Goal: Entertainment & Leisure: Consume media (video, audio)

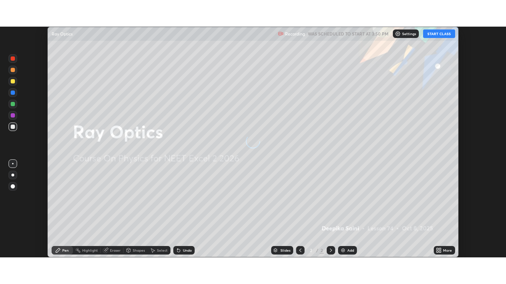
scroll to position [231, 505]
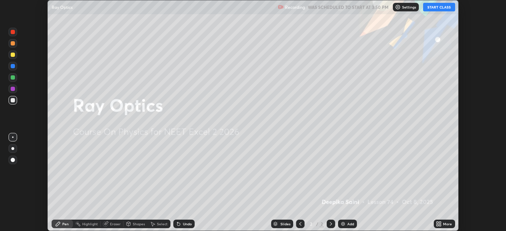
click at [445, 9] on button "START CLASS" at bounding box center [439, 7] width 32 height 9
click at [438, 223] on icon at bounding box center [437, 223] width 2 height 2
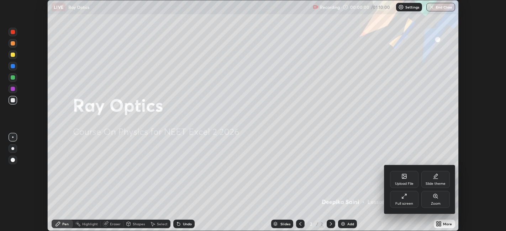
click at [404, 203] on div "Full screen" at bounding box center [404, 204] width 18 height 4
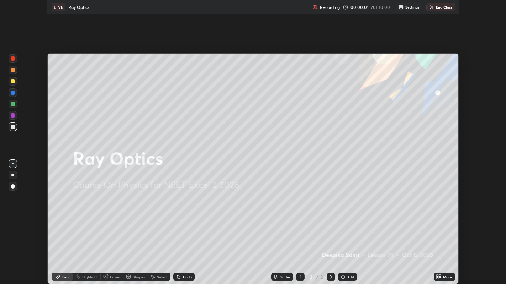
scroll to position [284, 506]
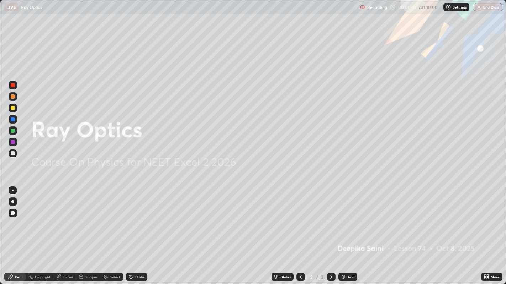
click at [352, 231] on div "Add" at bounding box center [350, 278] width 7 height 4
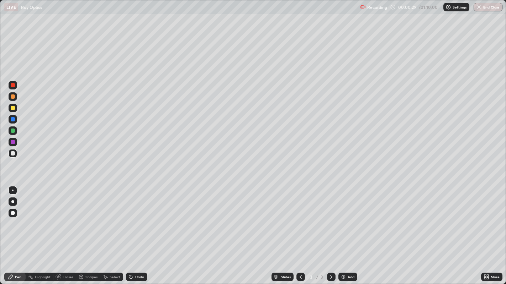
click at [14, 215] on div at bounding box center [13, 213] width 4 height 4
click at [12, 108] on div at bounding box center [13, 108] width 4 height 4
click at [344, 231] on img at bounding box center [343, 278] width 6 height 6
click at [11, 98] on div at bounding box center [13, 97] width 4 height 4
click at [347, 231] on div "Add" at bounding box center [347, 277] width 19 height 9
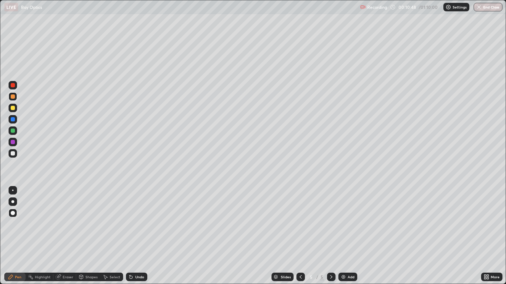
click at [14, 142] on div at bounding box center [13, 142] width 4 height 4
click at [299, 231] on icon at bounding box center [301, 278] width 6 height 6
click at [327, 231] on div at bounding box center [331, 277] width 9 height 9
click at [12, 132] on div at bounding box center [13, 131] width 4 height 4
click at [343, 231] on img at bounding box center [343, 278] width 6 height 6
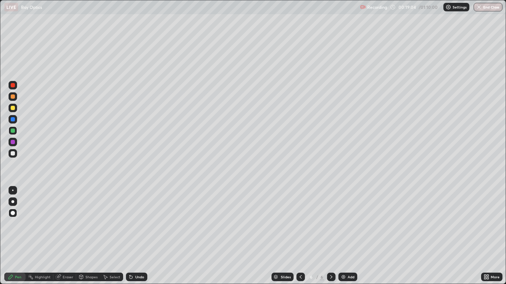
click at [12, 110] on div at bounding box center [13, 108] width 4 height 4
click at [14, 85] on div at bounding box center [13, 85] width 4 height 4
click at [11, 129] on div at bounding box center [13, 131] width 4 height 4
click at [12, 154] on div at bounding box center [13, 153] width 4 height 4
click at [135, 231] on div "Undo" at bounding box center [139, 278] width 9 height 4
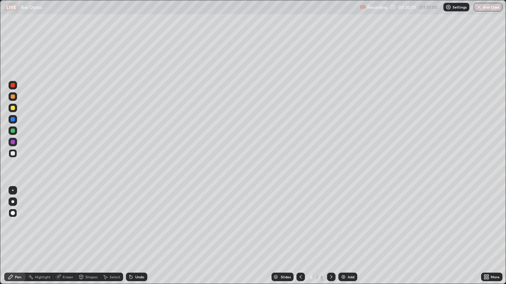
click at [85, 231] on div "Shapes" at bounding box center [91, 278] width 12 height 4
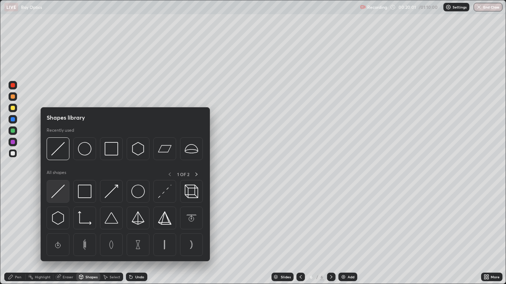
click at [62, 192] on img at bounding box center [58, 192] width 14 height 14
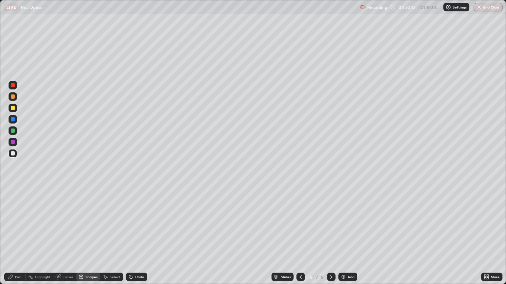
click at [14, 231] on div "Pen" at bounding box center [14, 277] width 21 height 9
click at [85, 231] on div "Shapes" at bounding box center [91, 278] width 12 height 4
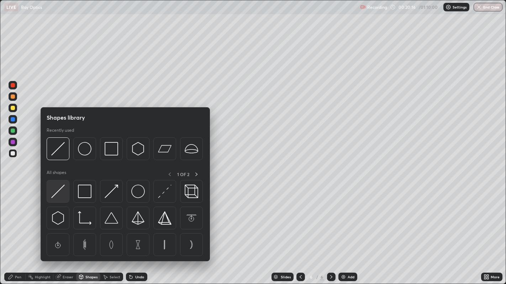
click at [63, 195] on img at bounding box center [58, 192] width 14 height 14
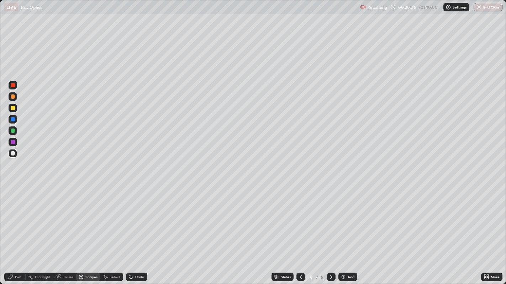
click at [64, 231] on div "Eraser" at bounding box center [68, 278] width 11 height 4
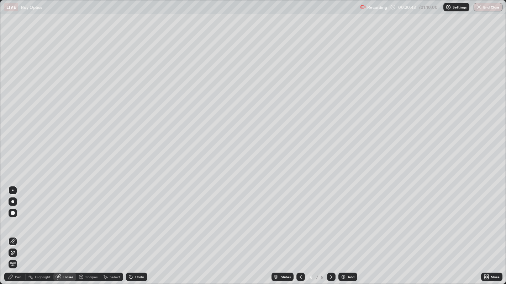
click at [15, 231] on div "Pen" at bounding box center [18, 278] width 6 height 4
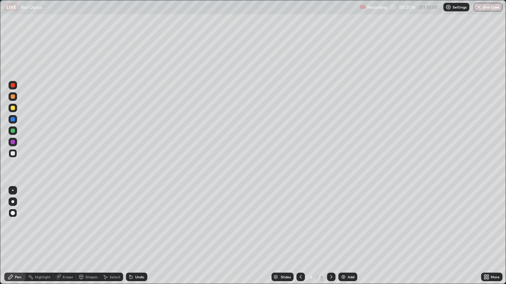
click at [141, 231] on div "Undo" at bounding box center [139, 278] width 9 height 4
click at [65, 231] on div "Eraser" at bounding box center [68, 278] width 11 height 4
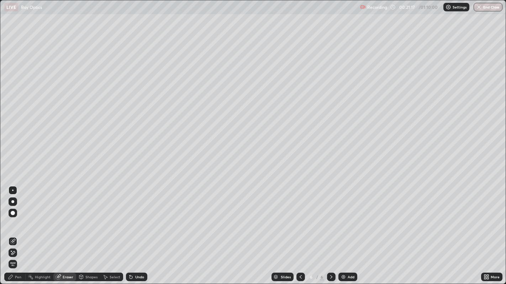
click at [91, 231] on div "Shapes" at bounding box center [91, 278] width 12 height 4
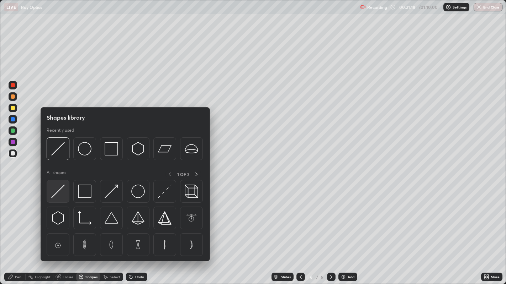
click at [59, 192] on img at bounding box center [58, 192] width 14 height 14
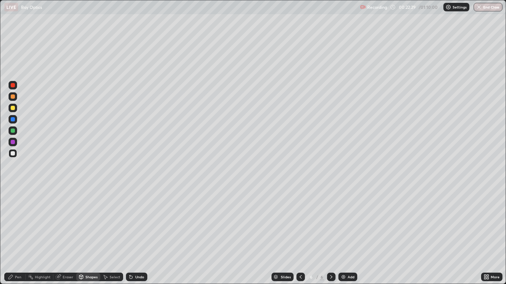
click at [19, 231] on div "Pen" at bounding box center [18, 278] width 6 height 4
click at [70, 231] on div "Eraser" at bounding box center [64, 277] width 23 height 9
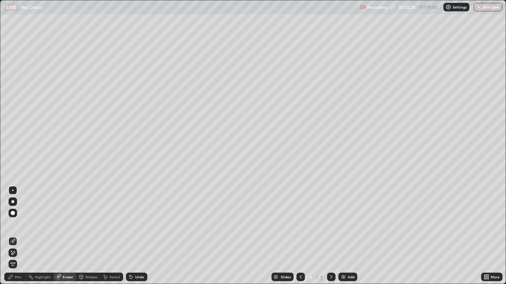
click at [22, 231] on div "Pen" at bounding box center [14, 277] width 21 height 9
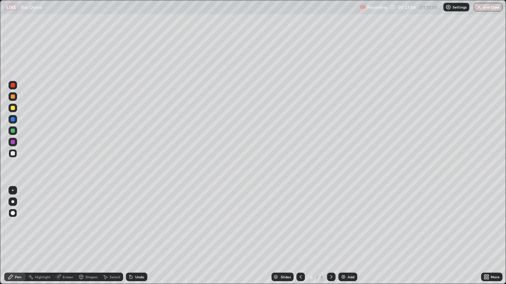
click at [12, 110] on div at bounding box center [13, 108] width 4 height 4
click at [345, 231] on img at bounding box center [343, 278] width 6 height 6
click at [296, 231] on div at bounding box center [300, 277] width 9 height 9
click at [331, 231] on icon at bounding box center [331, 278] width 6 height 6
click at [299, 231] on icon at bounding box center [301, 278] width 6 height 6
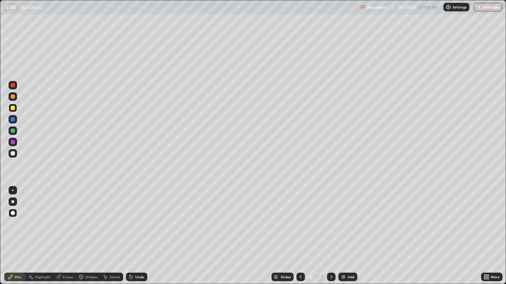
click at [330, 231] on icon at bounding box center [331, 278] width 6 height 6
click at [300, 231] on icon at bounding box center [300, 278] width 2 height 4
click at [330, 231] on icon at bounding box center [331, 278] width 6 height 6
click at [342, 231] on img at bounding box center [343, 278] width 6 height 6
click at [12, 121] on div at bounding box center [13, 119] width 4 height 4
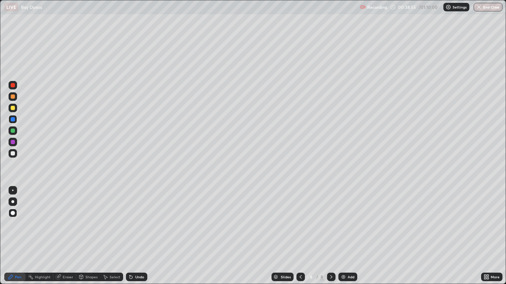
click at [13, 143] on div at bounding box center [13, 142] width 4 height 4
click at [11, 132] on div at bounding box center [13, 131] width 4 height 4
click at [342, 231] on img at bounding box center [343, 278] width 6 height 6
click at [12, 97] on div at bounding box center [13, 97] width 4 height 4
click at [65, 231] on div "Eraser" at bounding box center [68, 278] width 11 height 4
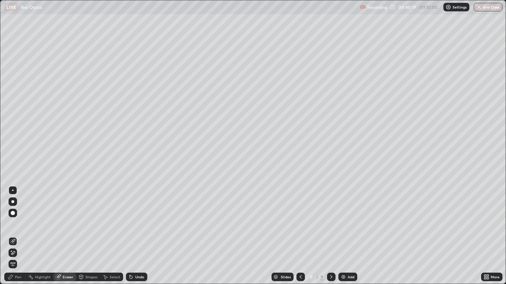
click at [11, 231] on icon at bounding box center [11, 278] width 6 height 6
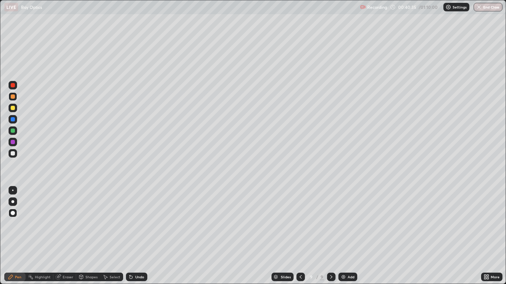
click at [63, 231] on div "Eraser" at bounding box center [68, 278] width 11 height 4
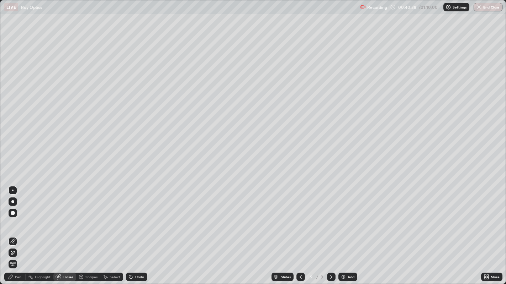
click at [18, 231] on div "Pen" at bounding box center [18, 278] width 6 height 4
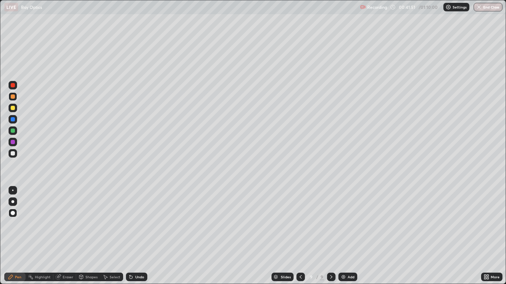
click at [11, 143] on div at bounding box center [13, 142] width 4 height 4
click at [12, 153] on div at bounding box center [13, 153] width 4 height 4
click at [299, 231] on icon at bounding box center [301, 278] width 6 height 6
click at [330, 231] on icon at bounding box center [331, 278] width 6 height 6
click at [299, 231] on icon at bounding box center [301, 278] width 6 height 6
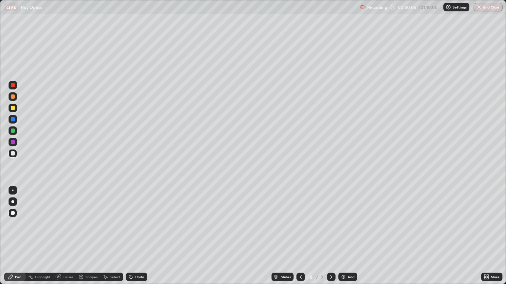
click at [330, 231] on icon at bounding box center [331, 278] width 6 height 6
click at [348, 231] on div "Add" at bounding box center [350, 278] width 7 height 4
click at [299, 231] on icon at bounding box center [300, 278] width 6 height 6
click at [330, 231] on icon at bounding box center [331, 278] width 6 height 6
click at [13, 131] on div at bounding box center [13, 131] width 4 height 4
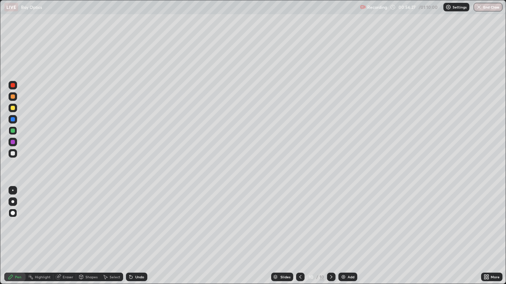
click at [12, 154] on div at bounding box center [13, 153] width 4 height 4
click at [12, 119] on div at bounding box center [13, 119] width 4 height 4
click at [481, 7] on img "button" at bounding box center [479, 7] width 6 height 6
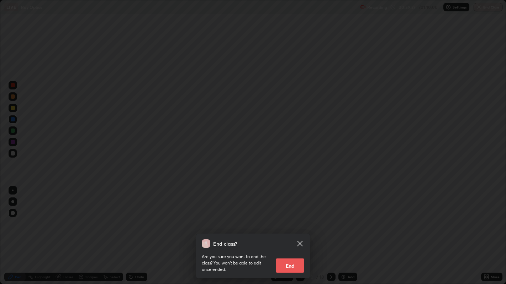
click at [294, 231] on button "End" at bounding box center [290, 266] width 28 height 14
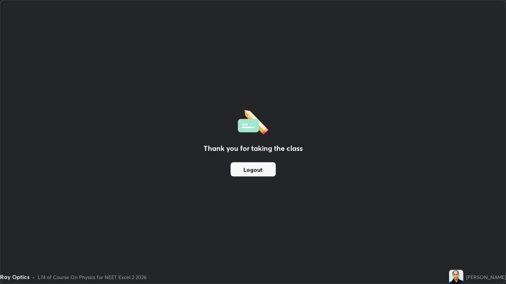
click at [251, 169] on button "Logout" at bounding box center [252, 170] width 45 height 14
click at [245, 169] on button "Logout" at bounding box center [252, 170] width 45 height 14
click at [242, 169] on button "Logout" at bounding box center [252, 170] width 45 height 14
click at [240, 169] on button "Logout" at bounding box center [252, 170] width 45 height 14
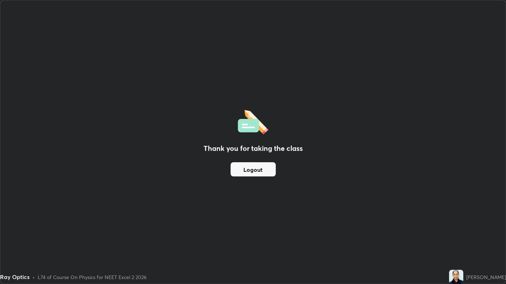
click at [265, 168] on button "Logout" at bounding box center [252, 170] width 45 height 14
click at [264, 171] on button "Logout" at bounding box center [252, 170] width 45 height 14
click at [265, 174] on button "Logout" at bounding box center [252, 170] width 45 height 14
